Goal: Book appointment/travel/reservation

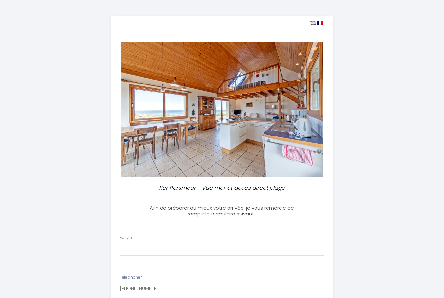
select select
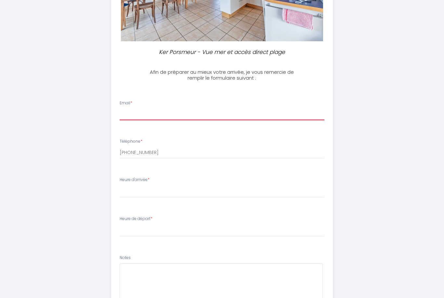
click at [144, 112] on input "Email *" at bounding box center [222, 115] width 205 height 12
type input "[EMAIL_ADDRESS][DOMAIN_NAME]"
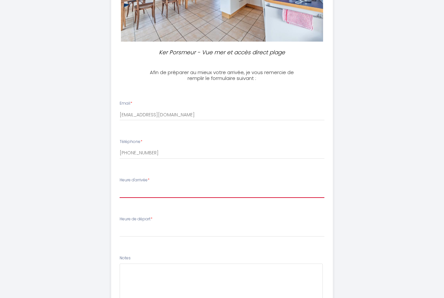
click at [167, 191] on select "16:00 16:30 17:00 17:30 18:00" at bounding box center [222, 192] width 205 height 12
select select "16:00"
click at [156, 227] on select "00:00 00:30 01:00 01:30 02:00 02:30 03:00 03:30 04:00 04:30 05:00 05:30 06:00 0…" at bounding box center [222, 230] width 205 height 12
select select "10:00"
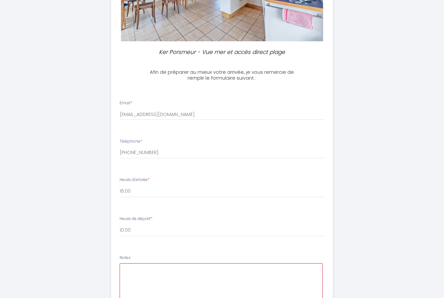
click at [157, 274] on textarea at bounding box center [221, 282] width 203 height 39
type textarea "M"
paste textarea "Si nous arrivons un peu plus tôt, serait-il possible de nous enregistrer plus t…"
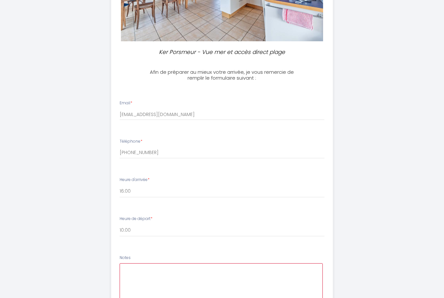
type textarea "Si nous arrivons un peu plus tôt, serait-il possible de nous enregistrer plus t…"
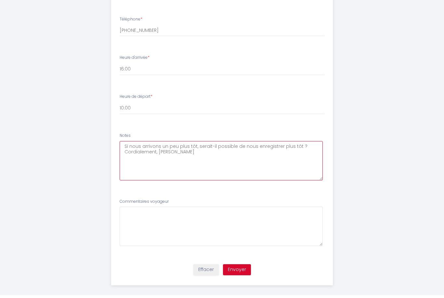
scroll to position [259, 0]
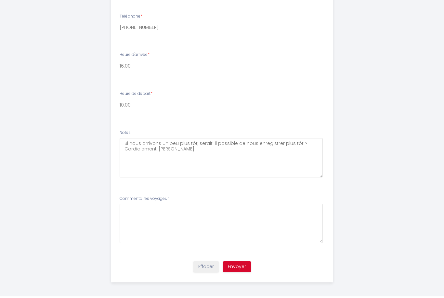
click at [242, 265] on button "Envoyer" at bounding box center [237, 268] width 28 height 11
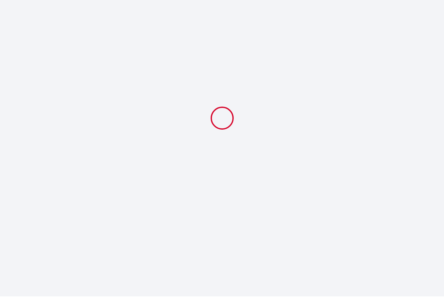
scroll to position [0, 0]
select select "10:00"
